Goal: Task Accomplishment & Management: Use online tool/utility

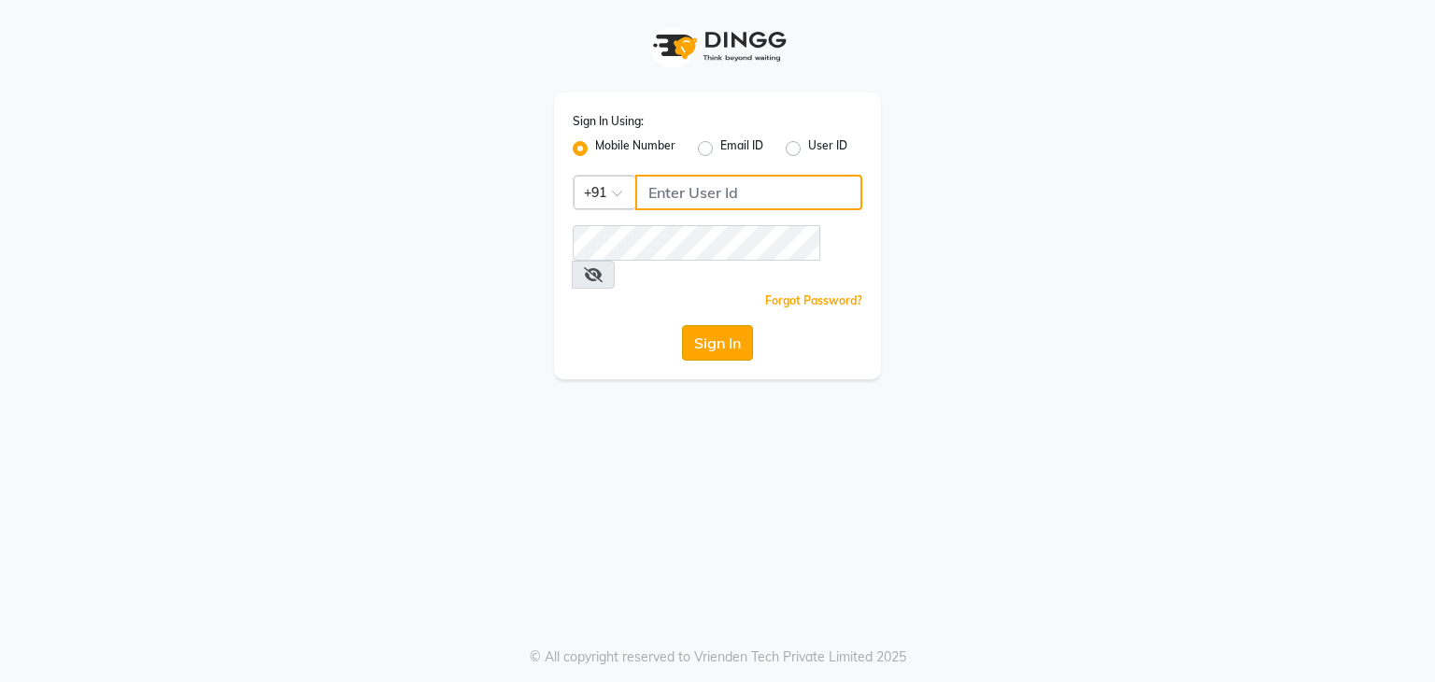
type input "9212131329"
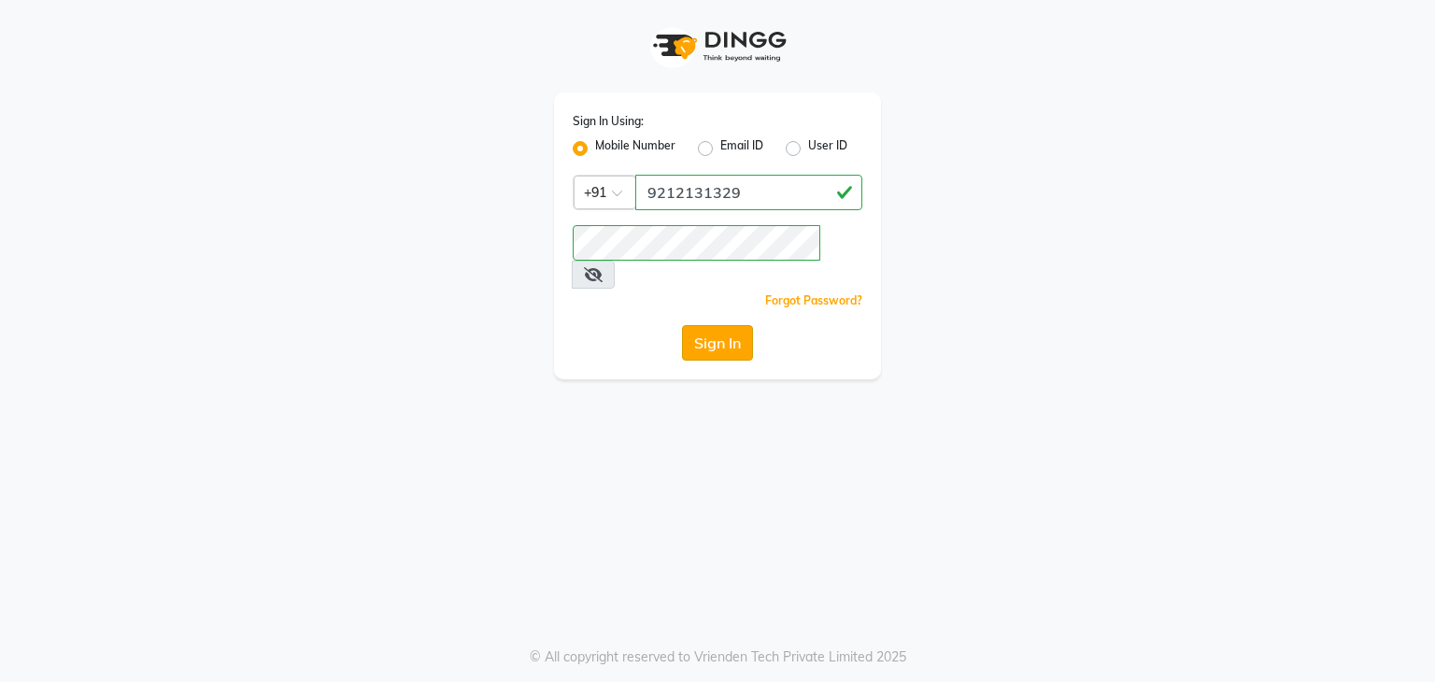
click at [740, 325] on button "Sign In" at bounding box center [717, 343] width 71 height 36
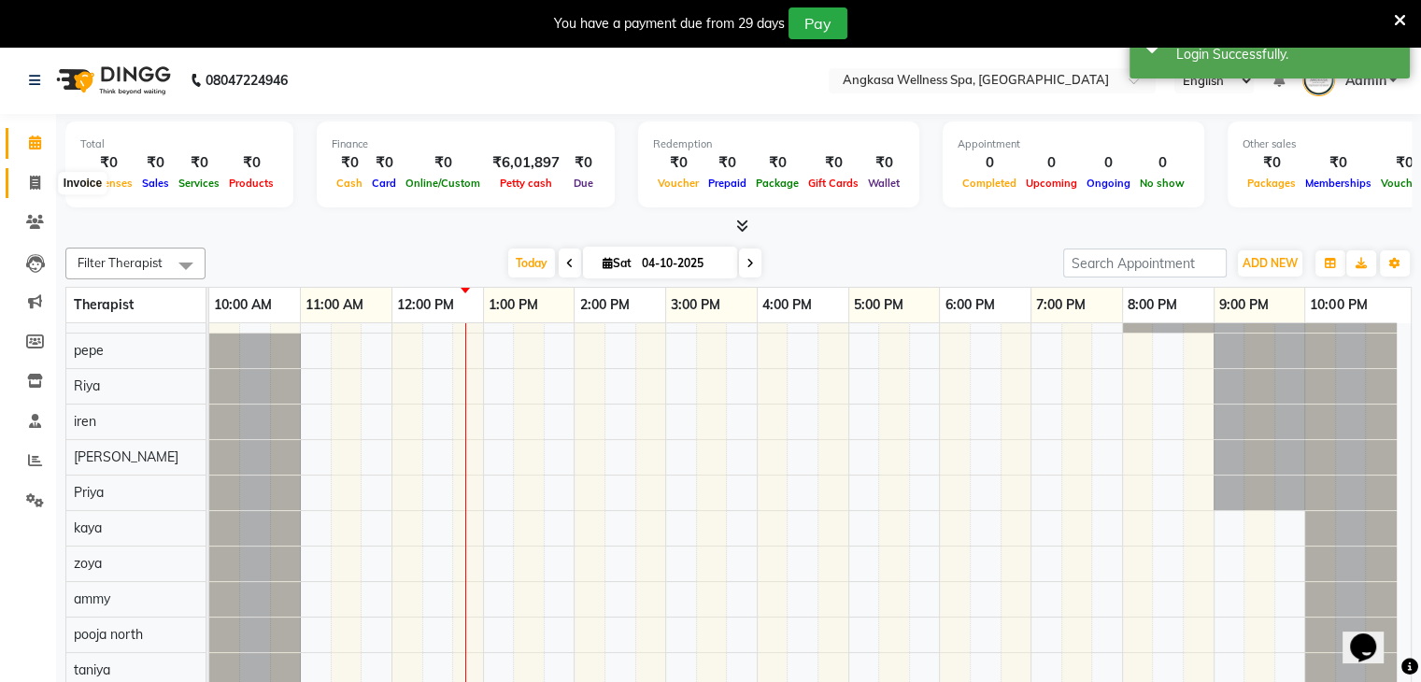
click at [41, 187] on span at bounding box center [35, 183] width 33 height 21
select select "845"
select select "service"
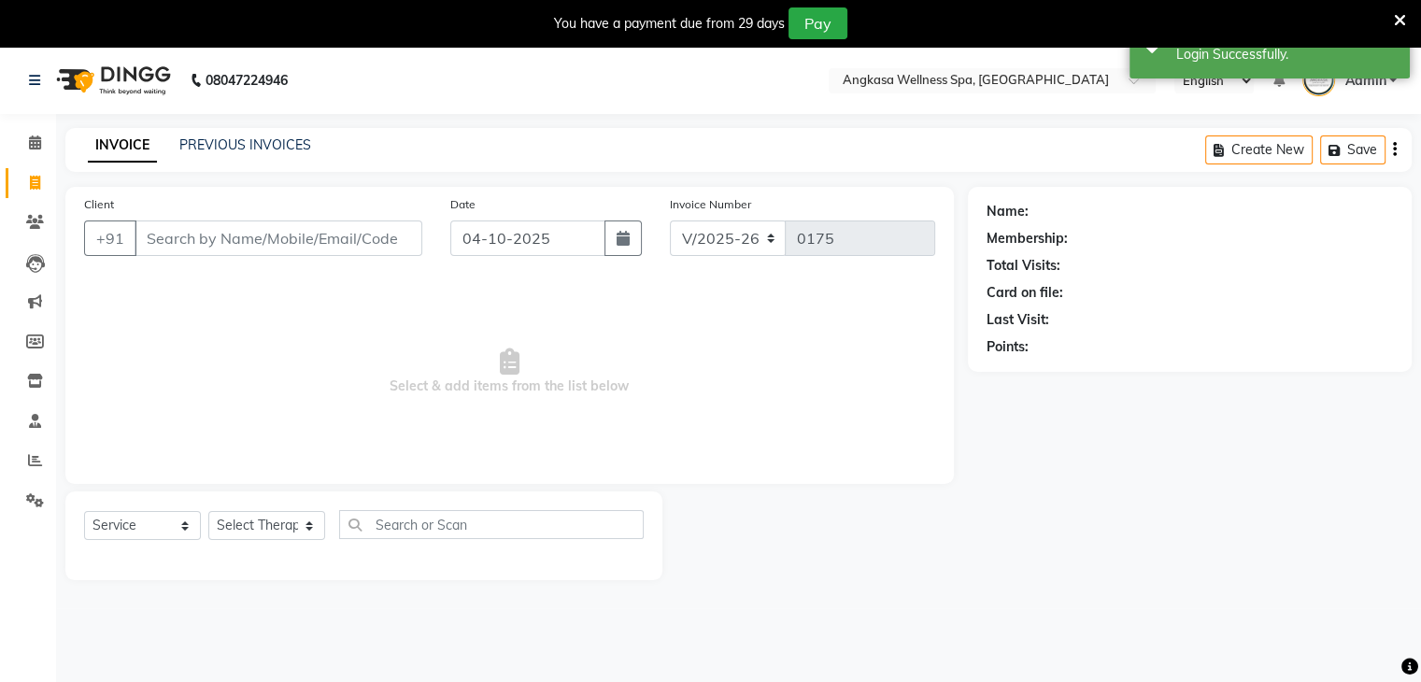
click at [277, 239] on input "Client" at bounding box center [279, 239] width 288 height 36
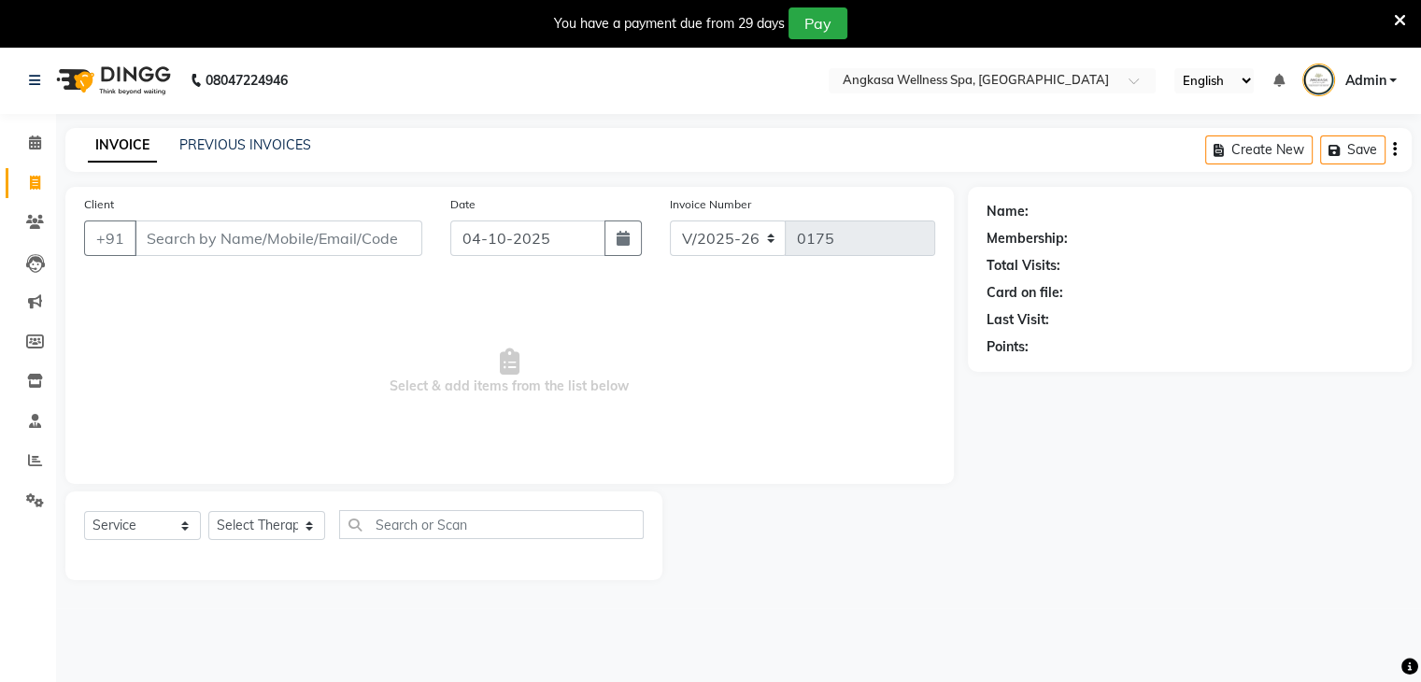
click at [277, 239] on input "Client" at bounding box center [279, 239] width 288 height 36
click at [1397, 21] on icon at bounding box center [1400, 20] width 12 height 17
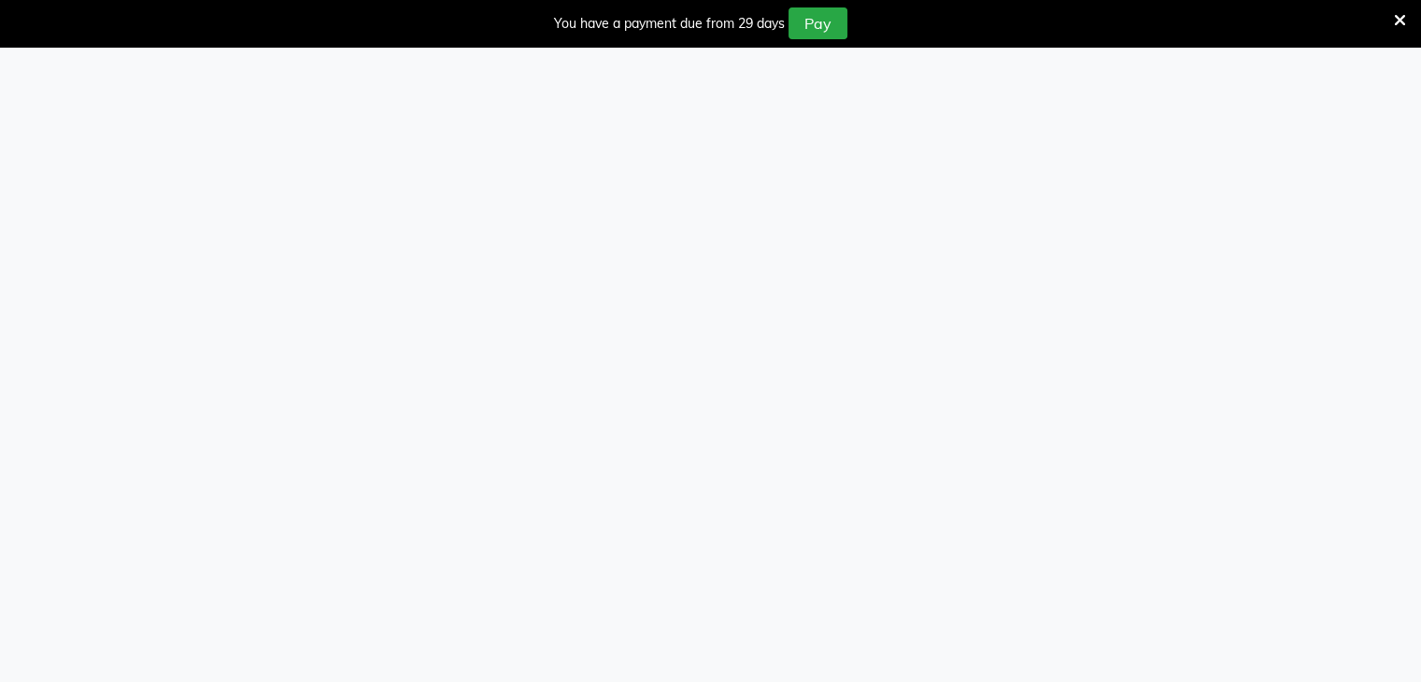
select select "service"
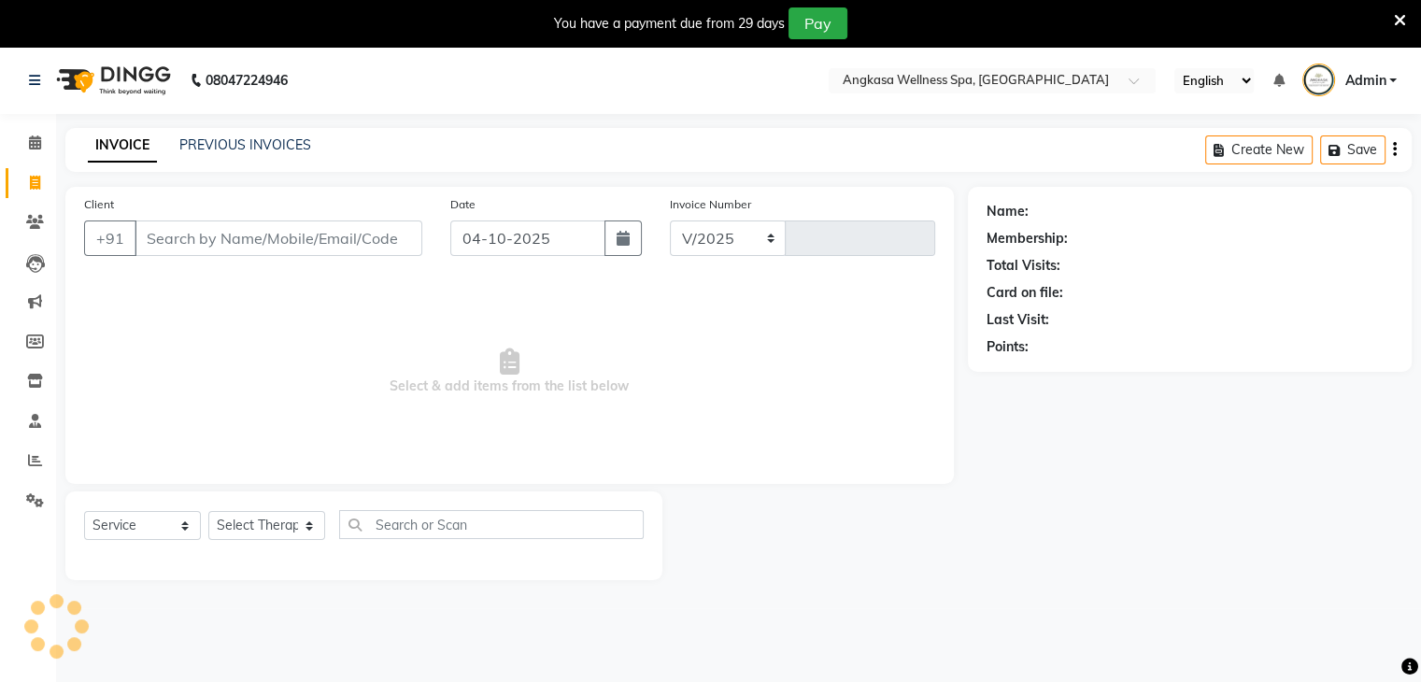
select select "845"
type input "0175"
click at [1399, 20] on icon at bounding box center [1400, 20] width 12 height 17
